Goal: Complete application form

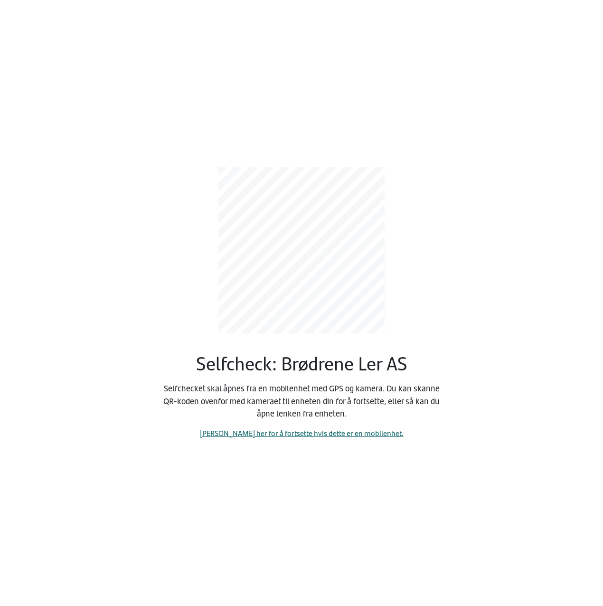
click at [300, 435] on link "[PERSON_NAME] her for å fortsette hvis dette er en mobilenhet." at bounding box center [302, 432] width 204 height 11
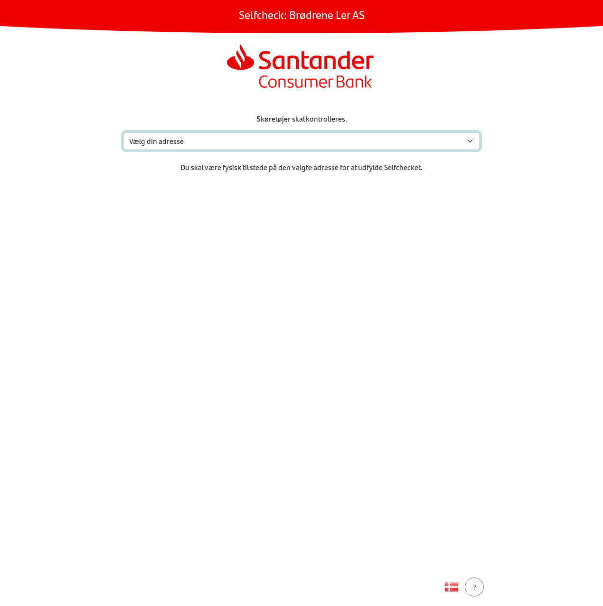
click at [281, 148] on select "Vælg din adresse [STREET_ADDRESS] Min adresse mangler" at bounding box center [301, 141] width 357 height 18
select select "836"
click at [123, 132] on select "Vælg din adresse [STREET_ADDRESS] Min adresse mangler" at bounding box center [301, 141] width 357 height 18
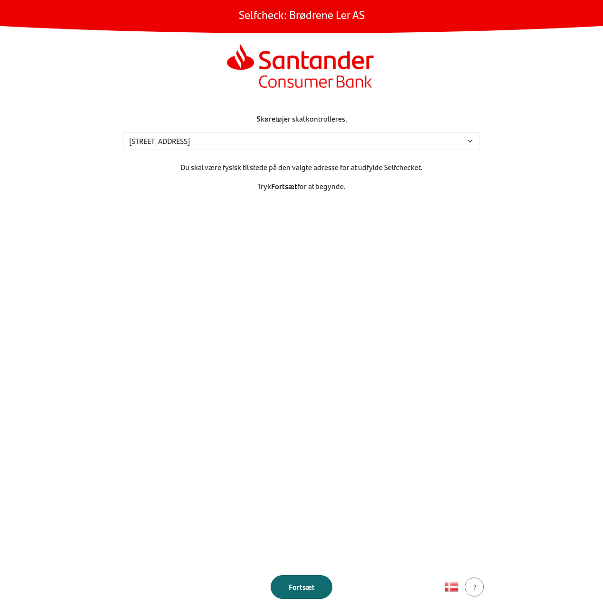
click at [298, 592] on div "Fortsæt" at bounding box center [302, 586] width 42 height 11
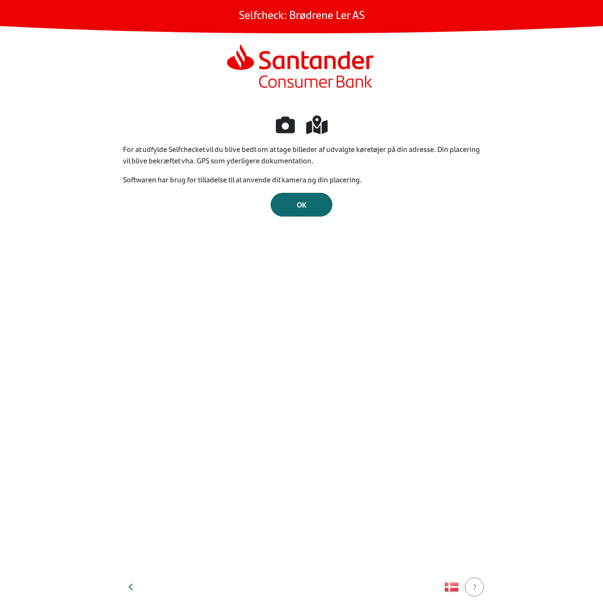
click at [307, 205] on div "OK" at bounding box center [302, 204] width 42 height 11
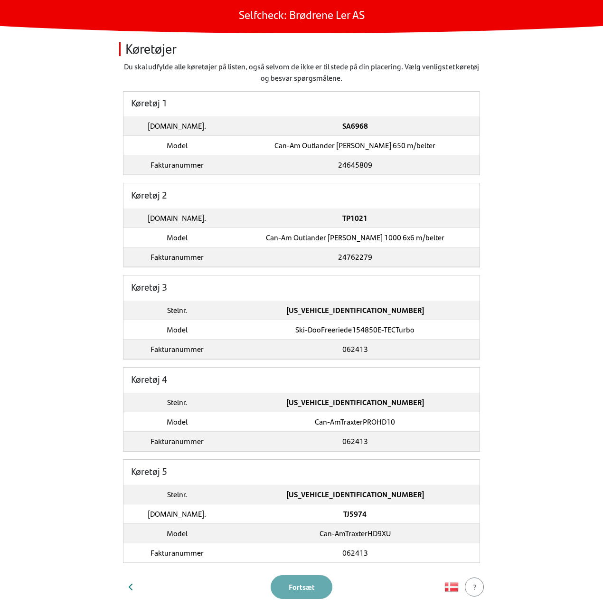
click at [324, 143] on td "Can-Am Outlander [PERSON_NAME] 650 m/belter" at bounding box center [354, 145] width 249 height 19
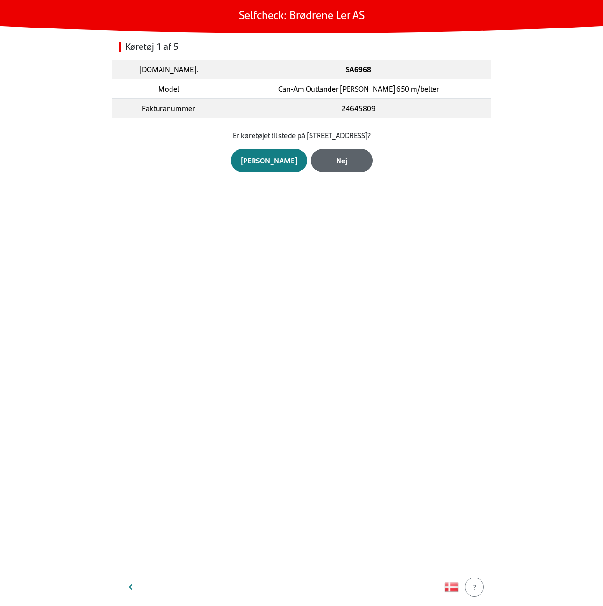
click at [332, 160] on div "Nej" at bounding box center [342, 160] width 42 height 11
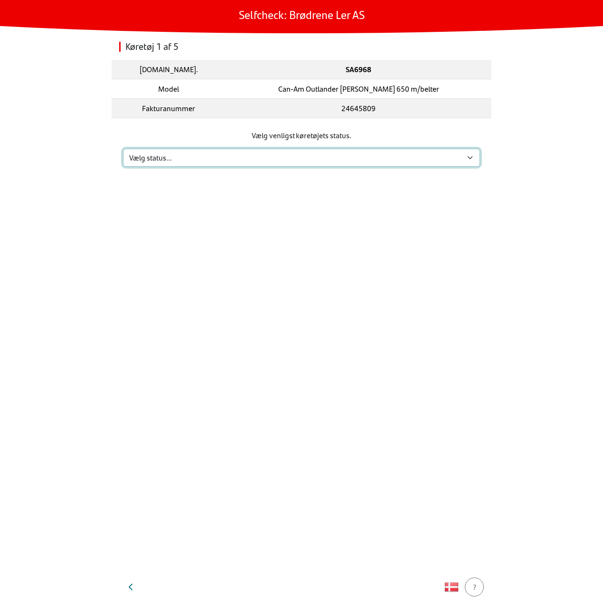
click at [332, 160] on select "Vælg status… Vedligeholdelse Solgt og leveret Ikke modtaget På prøvetur Mangler" at bounding box center [301, 158] width 357 height 18
select select "3"
click at [123, 149] on select "Vælg status… Vedligeholdelse Solgt og leveret Ikke modtaget På prøvetur Mangler" at bounding box center [301, 158] width 357 height 18
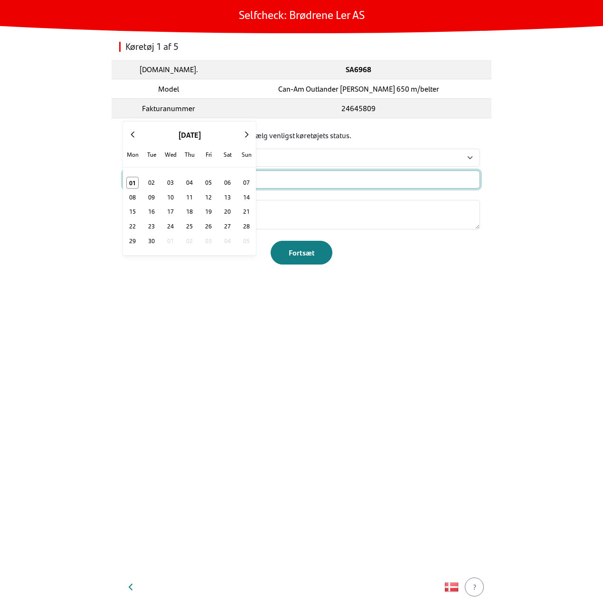
click at [328, 181] on input "text" at bounding box center [301, 179] width 357 height 18
click at [340, 162] on select "Vælg status… Vedligeholdelse Solgt og leveret Ikke modtaget På prøvetur Mangler" at bounding box center [301, 158] width 357 height 18
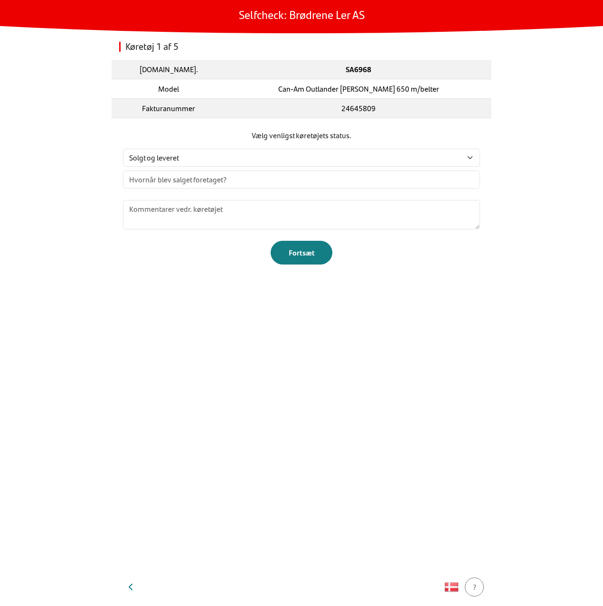
click at [254, 331] on div "Køretøj 1 af 5 [DOMAIN_NAME]. SA6968 Model Can-Am Outlander [PERSON_NAME] 650 m…" at bounding box center [302, 300] width 380 height 535
click at [449, 588] on img "button" at bounding box center [451, 587] width 14 height 14
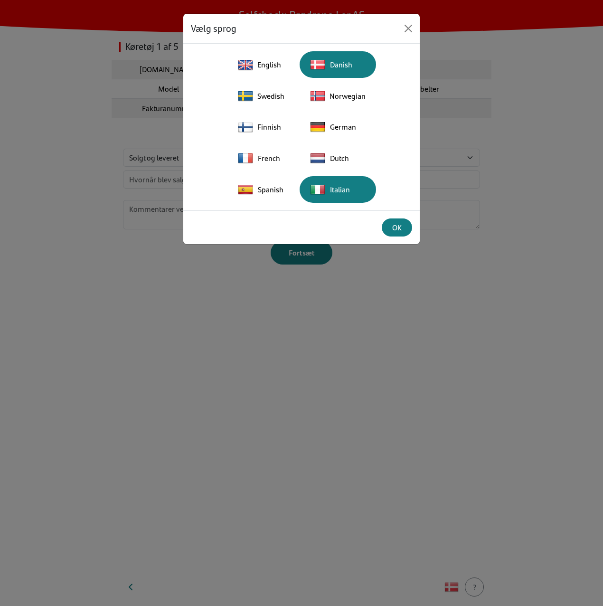
click at [343, 190] on div "Italian" at bounding box center [337, 189] width 65 height 21
click at [480, 149] on div "Scegli la lingua English Danish Swedish Norwegian Finnish German French Dutch S…" at bounding box center [301, 303] width 603 height 606
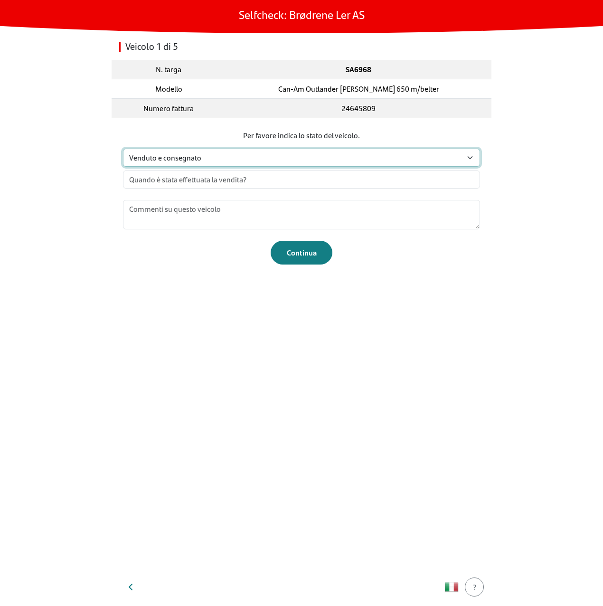
click at [461, 155] on select "Seleziona stato... Manutenzione Venduto e consegnato Non ricevuto In prova su s…" at bounding box center [301, 158] width 357 height 18
click at [351, 302] on div "Veicolo 1 di 5 N. targa SA6968 Modello Can-Am Outlander Max XU+ 650 m/belter Nu…" at bounding box center [302, 300] width 380 height 535
click at [360, 168] on form "Per favore indica lo stato del veicolo. Seleziona stato... Manutenzione Venduto…" at bounding box center [301, 197] width 357 height 135
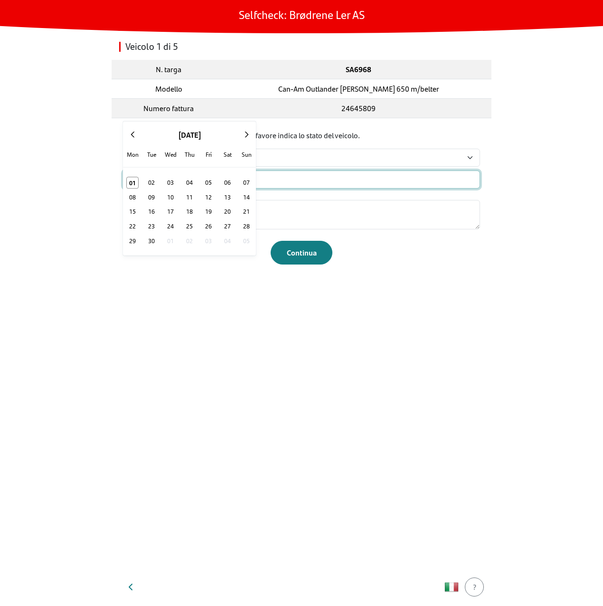
click at [360, 179] on input "text" at bounding box center [301, 179] width 357 height 18
click at [199, 221] on button "24" at bounding box center [208, 226] width 19 height 15
type input "[DATE]"
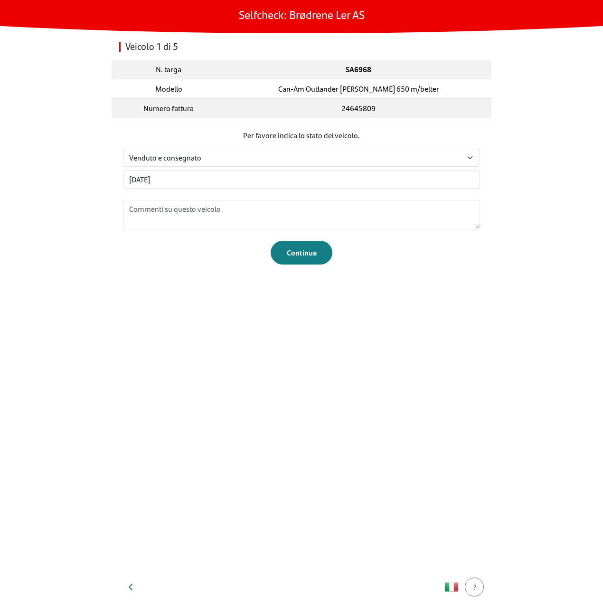
click at [225, 262] on footer "Continua" at bounding box center [301, 246] width 357 height 35
click at [285, 151] on select "Seleziona stato... Manutenzione Venduto e consegnato Non ricevuto In prova su s…" at bounding box center [301, 158] width 357 height 18
select select "2"
click at [123, 149] on select "Seleziona stato... Manutenzione Venduto e consegnato Non ricevuto In prova su s…" at bounding box center [301, 158] width 357 height 18
click at [453, 595] on button "button" at bounding box center [451, 586] width 19 height 19
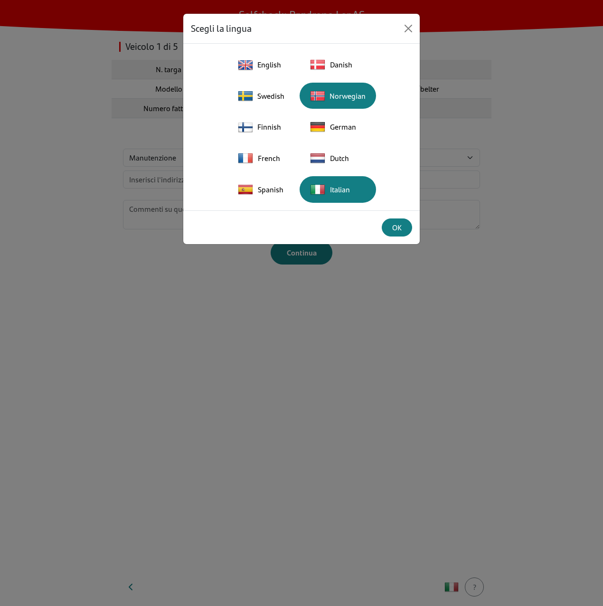
click at [325, 99] on div "Norwegian" at bounding box center [337, 95] width 65 height 20
click at [229, 173] on div "English Danish Swedish Norwegian Finnish German French Dutch Spanish Italian" at bounding box center [301, 126] width 221 height 151
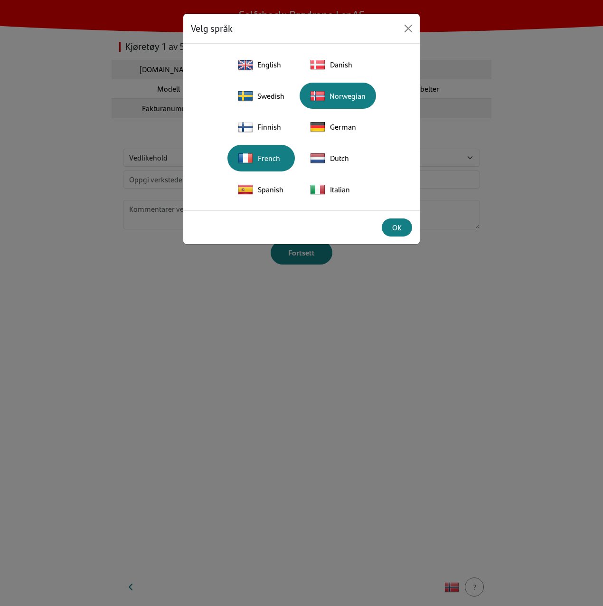
click at [277, 151] on div "French" at bounding box center [261, 158] width 56 height 21
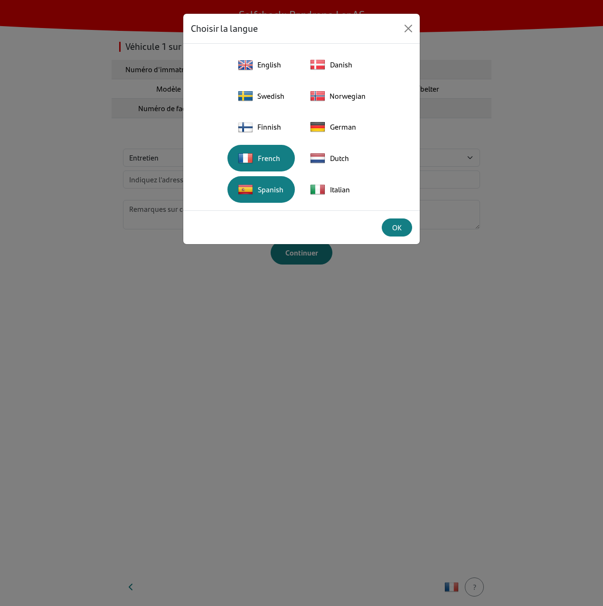
click at [263, 194] on div "Spanish" at bounding box center [261, 189] width 56 height 21
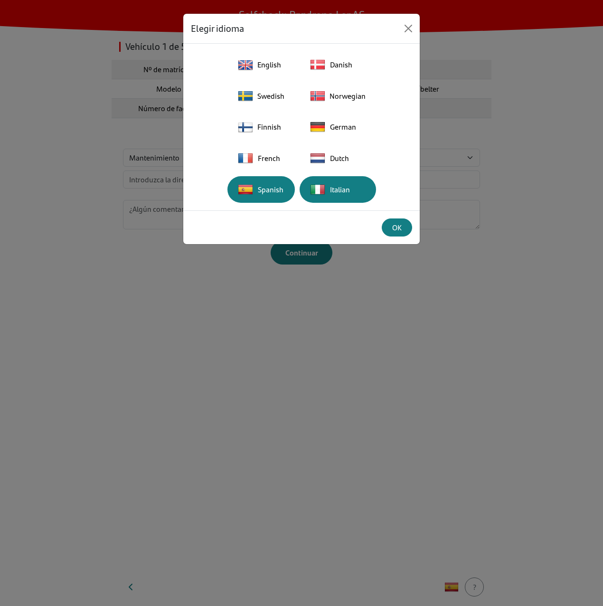
click at [315, 189] on img "button" at bounding box center [317, 189] width 15 height 15
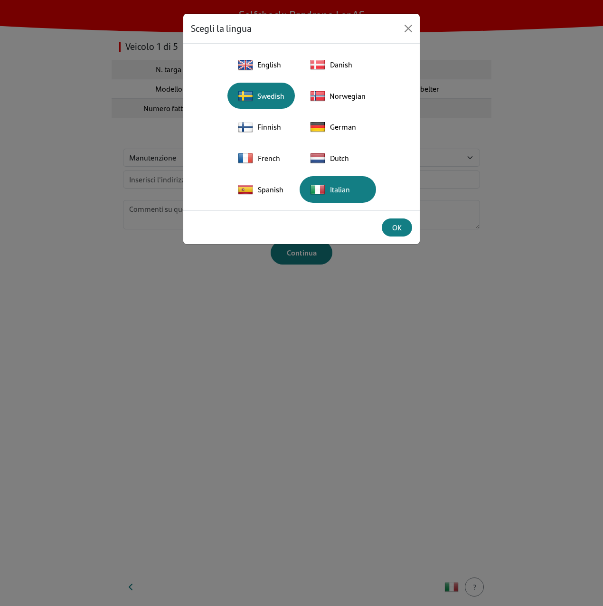
click at [273, 93] on div "Swedish" at bounding box center [261, 95] width 56 height 20
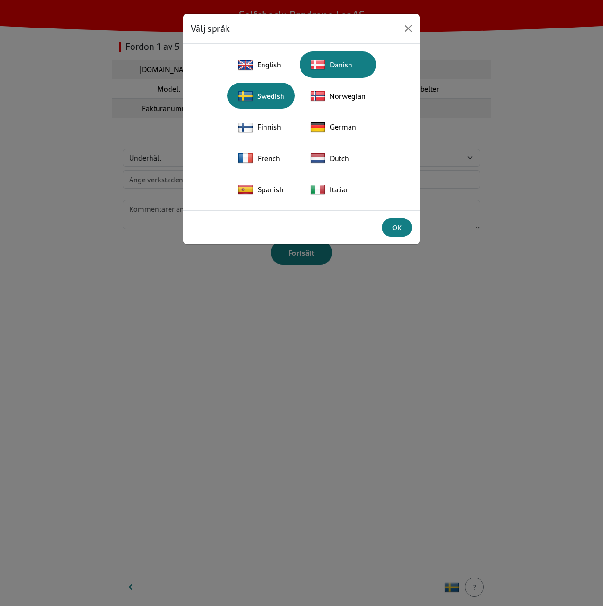
click at [333, 59] on div "Danish" at bounding box center [337, 64] width 65 height 21
drag, startPoint x: 277, startPoint y: 58, endPoint x: 264, endPoint y: 69, distance: 16.5
click at [264, 69] on div "English" at bounding box center [261, 65] width 56 height 20
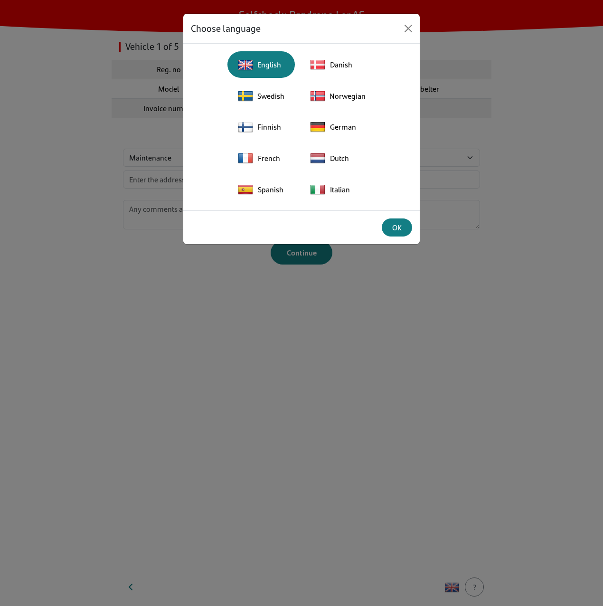
click at [16, 365] on div "Choose language English Danish Swedish Norwegian Finnish German French Dutch Sp…" at bounding box center [301, 303] width 603 height 606
